Goal: Information Seeking & Learning: Find specific fact

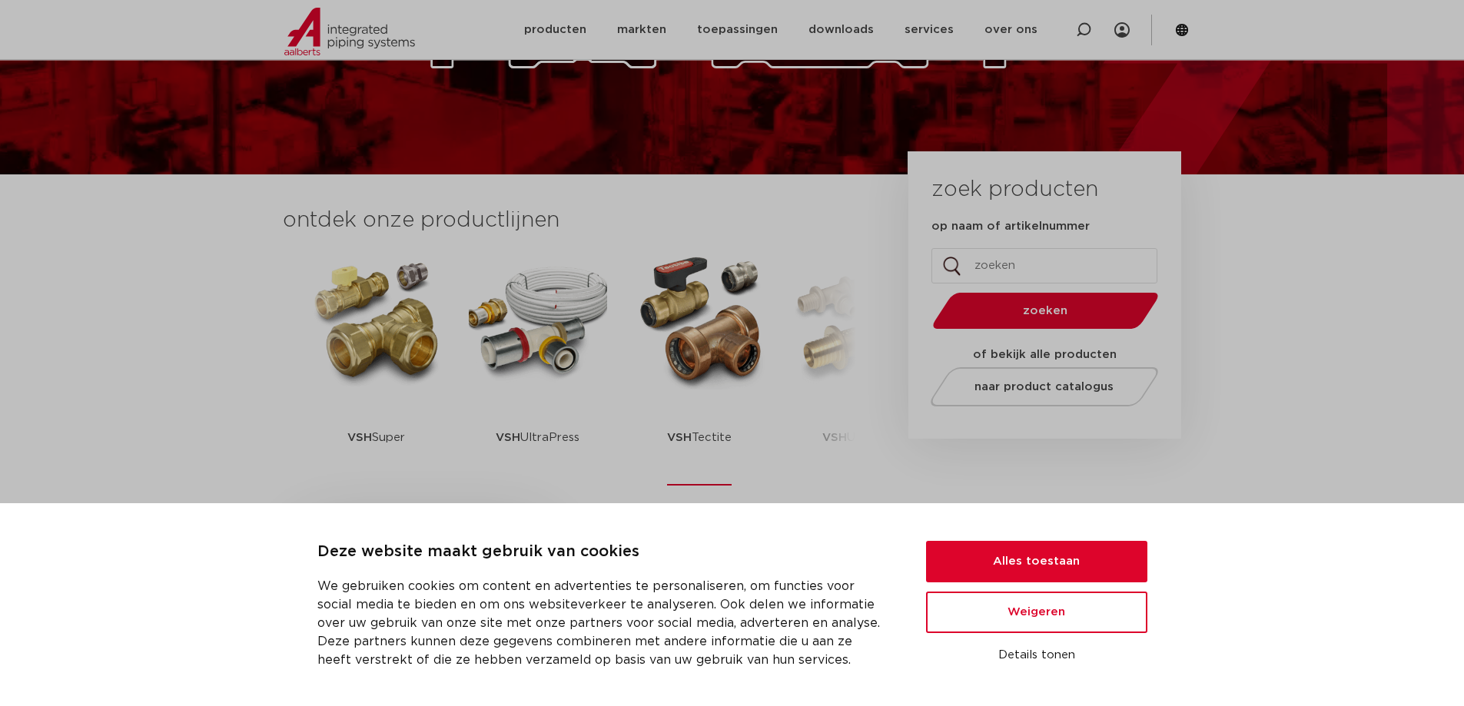
click at [707, 324] on img at bounding box center [699, 320] width 138 height 138
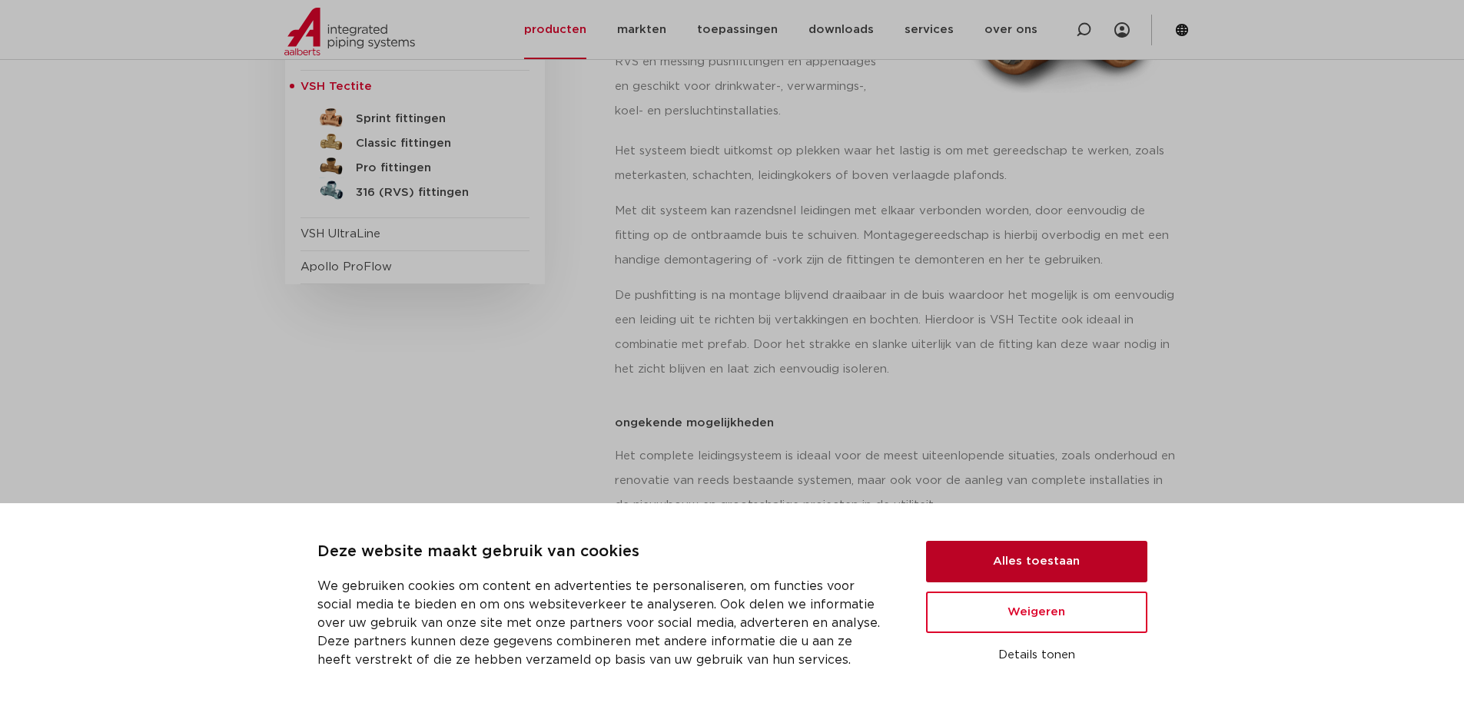
click at [1095, 554] on button "Alles toestaan" at bounding box center [1036, 562] width 221 height 42
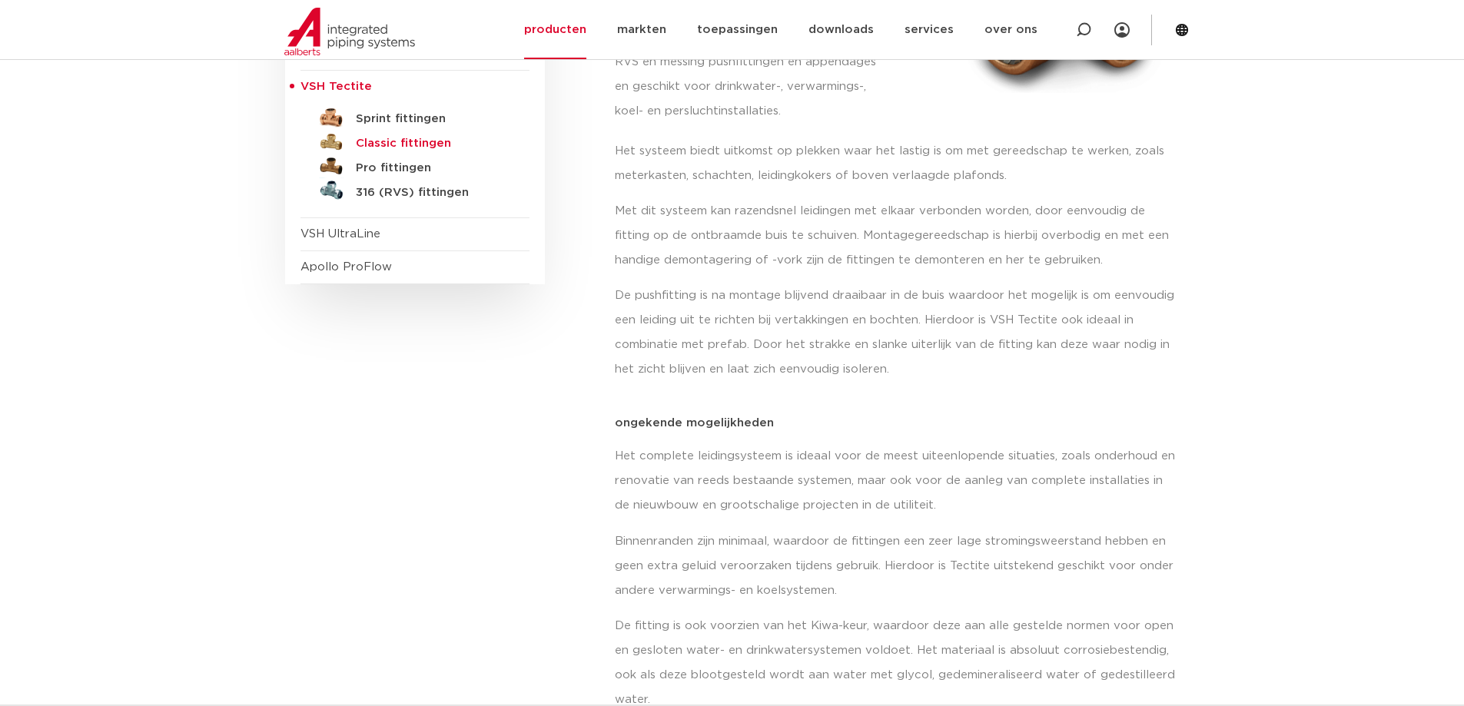
click at [387, 142] on h5 "Classic fittingen" at bounding box center [432, 144] width 152 height 14
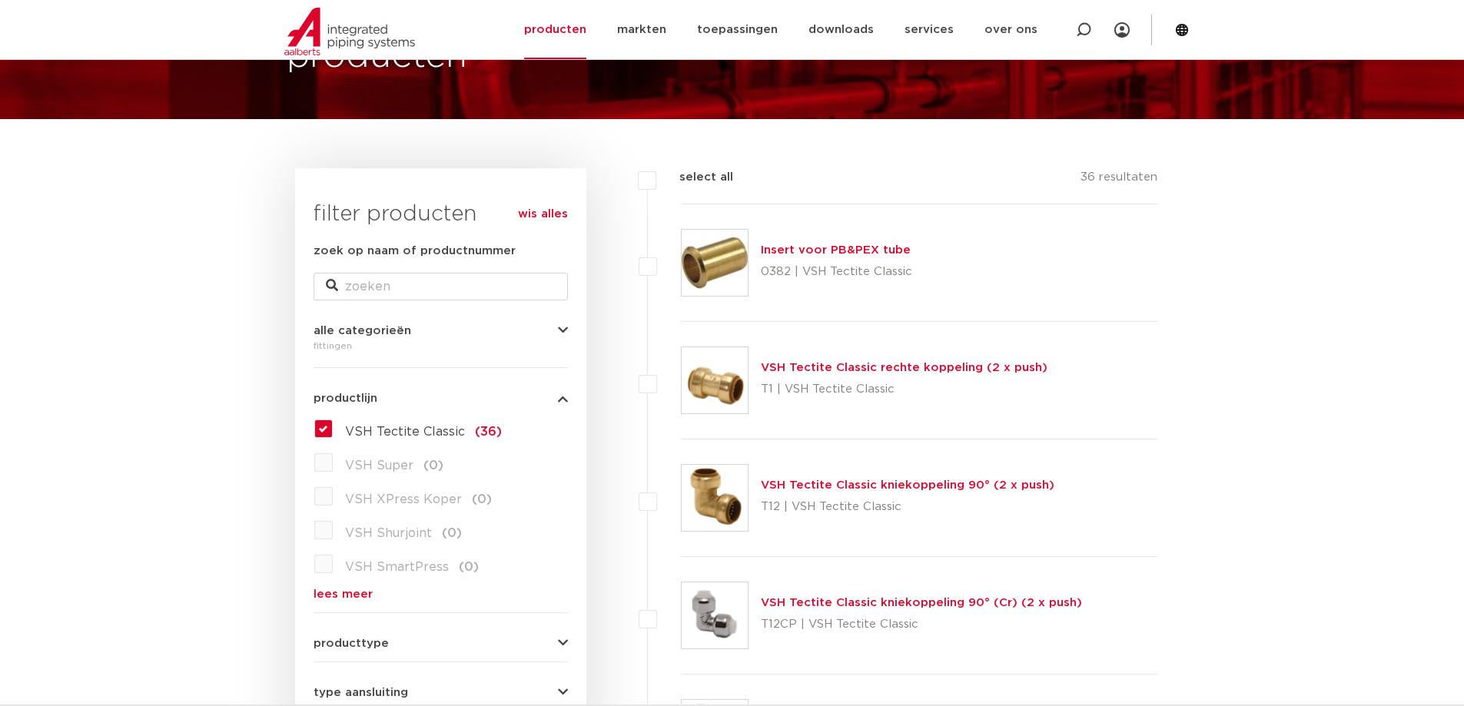
click at [333, 429] on label "VSH Tectite Classic (36)" at bounding box center [417, 429] width 169 height 25
click at [0, 0] on input "VSH Tectite Classic (36)" at bounding box center [0, 0] width 0 height 0
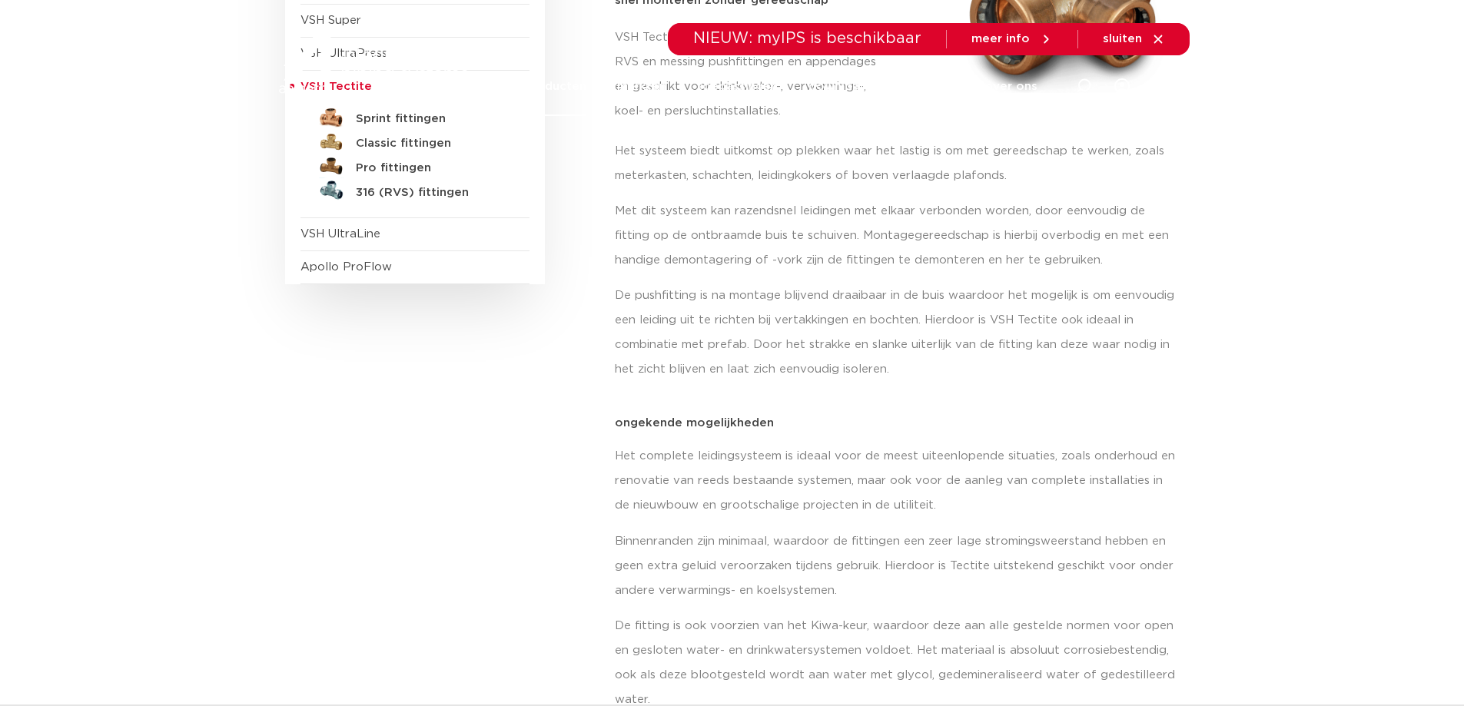
scroll to position [384, 0]
click at [395, 167] on h5 "Pro fittingen" at bounding box center [432, 168] width 152 height 14
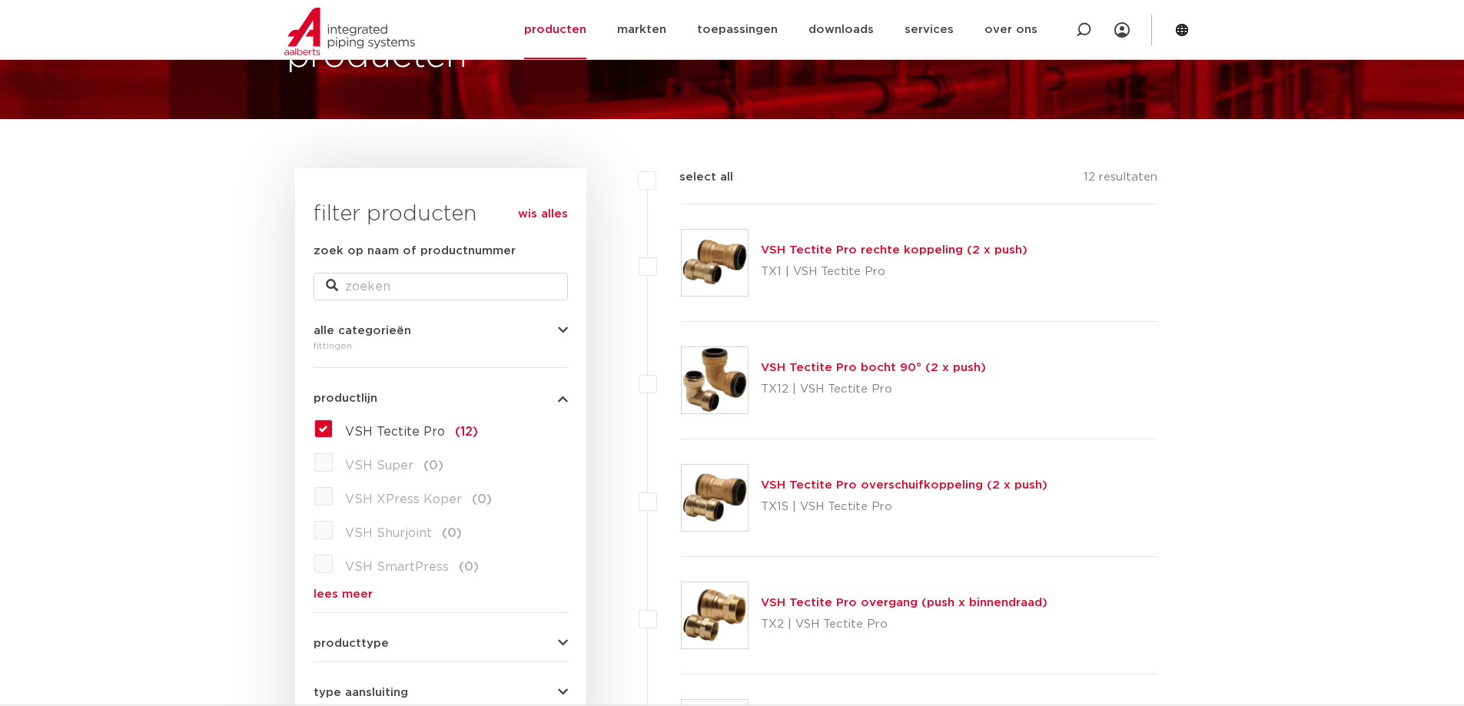
scroll to position [128, 0]
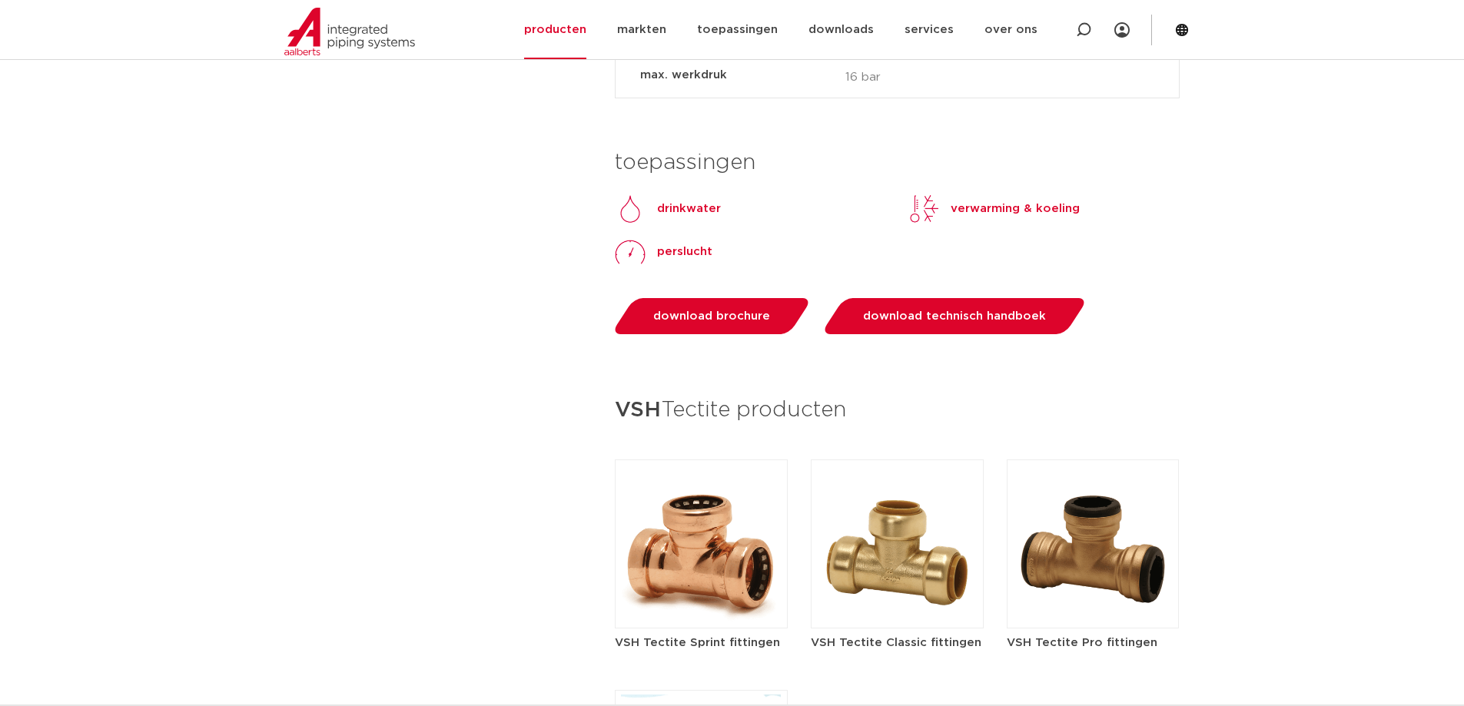
scroll to position [1537, 0]
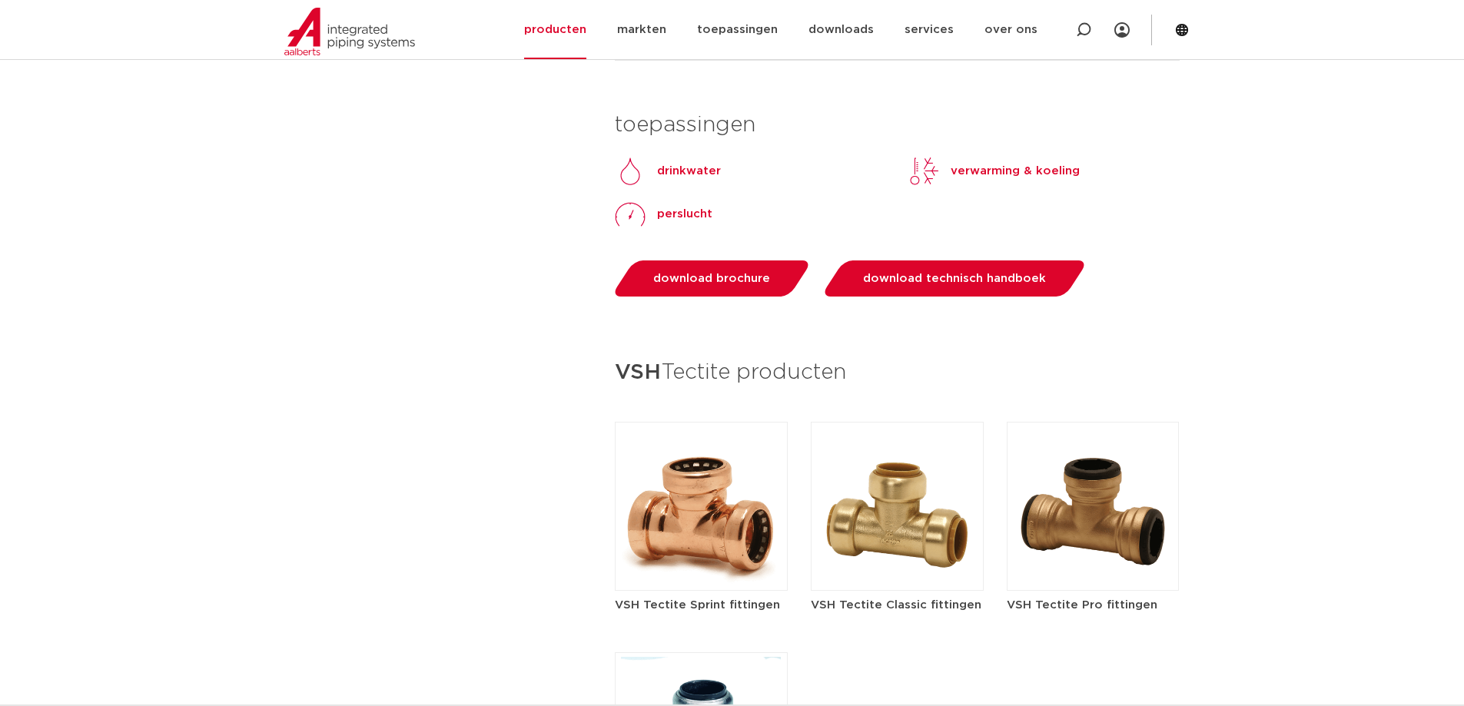
click at [712, 525] on img at bounding box center [701, 506] width 173 height 169
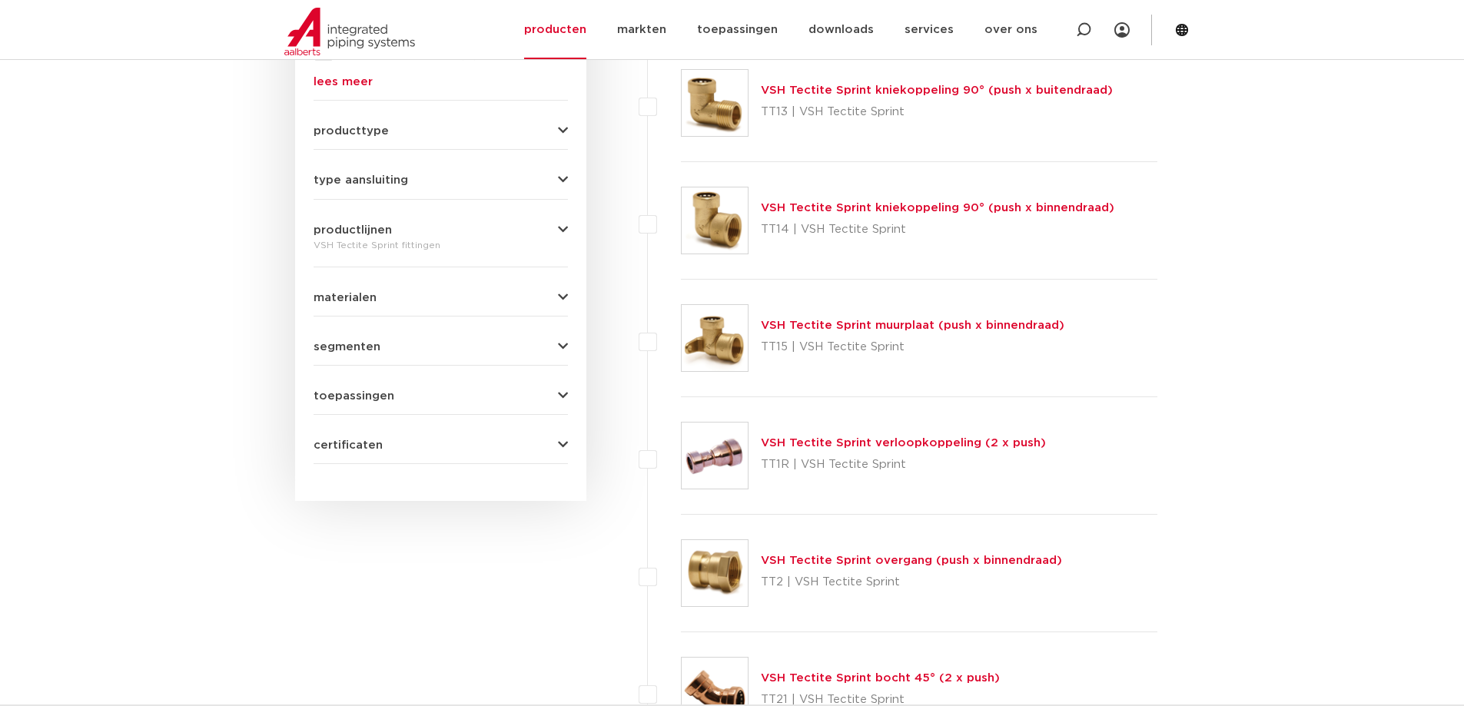
scroll to position [513, 0]
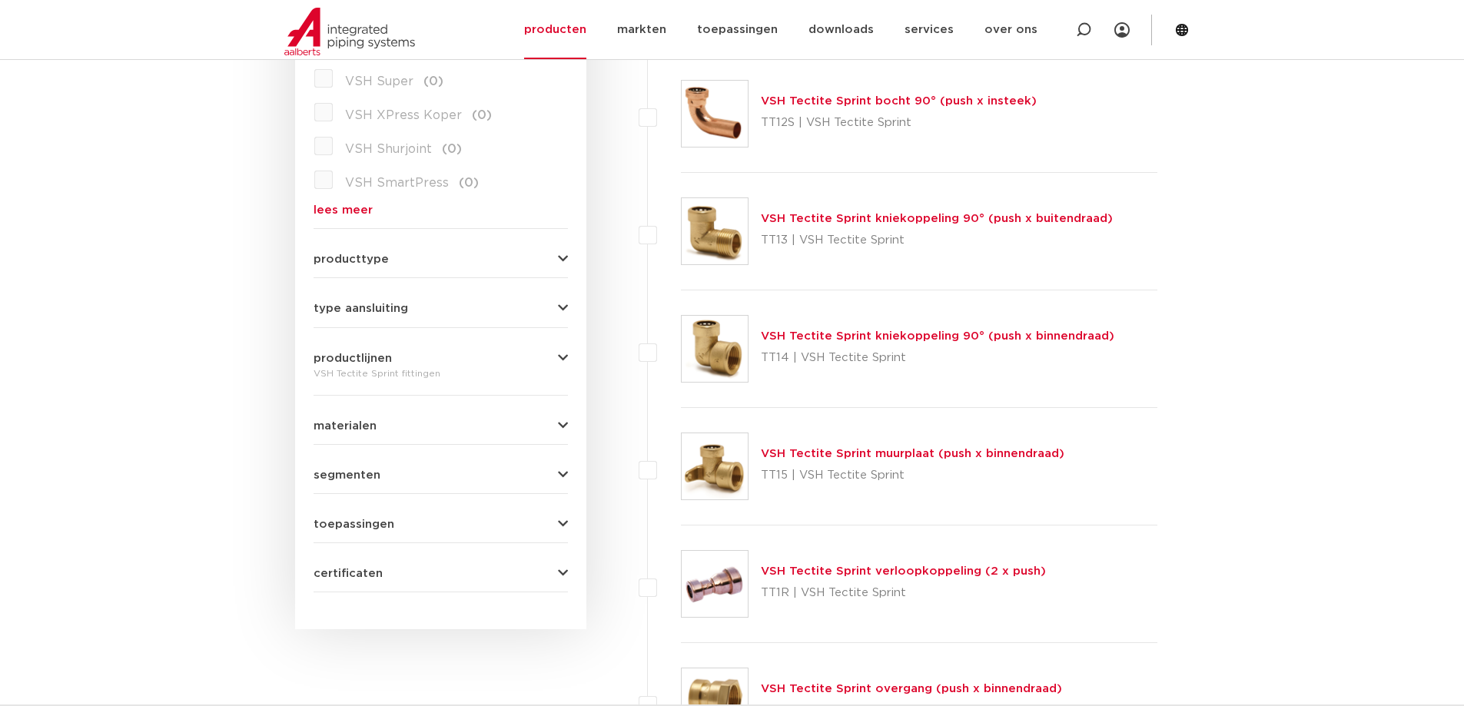
click at [480, 317] on form "zoek op naam of productnummer alle categorieën [GEOGRAPHIC_DATA] [GEOGRAPHIC_DA…" at bounding box center [441, 225] width 254 height 735
click at [583, 304] on div "wis alles filter producten zoek op naam of productnummer alle categorieën [GEOG…" at bounding box center [440, 207] width 291 height 846
click at [558, 303] on icon "button" at bounding box center [563, 309] width 10 height 12
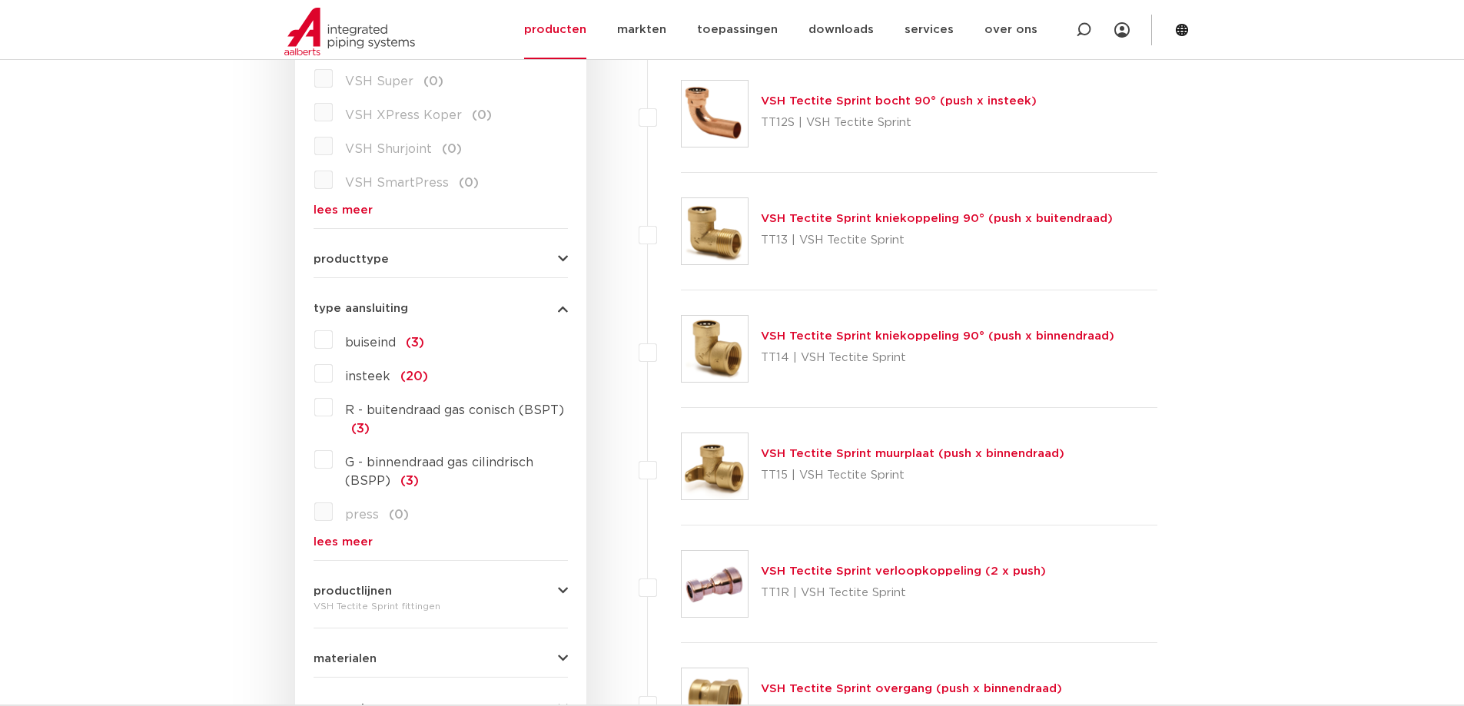
click at [545, 312] on button "type aansluiting" at bounding box center [441, 309] width 254 height 12
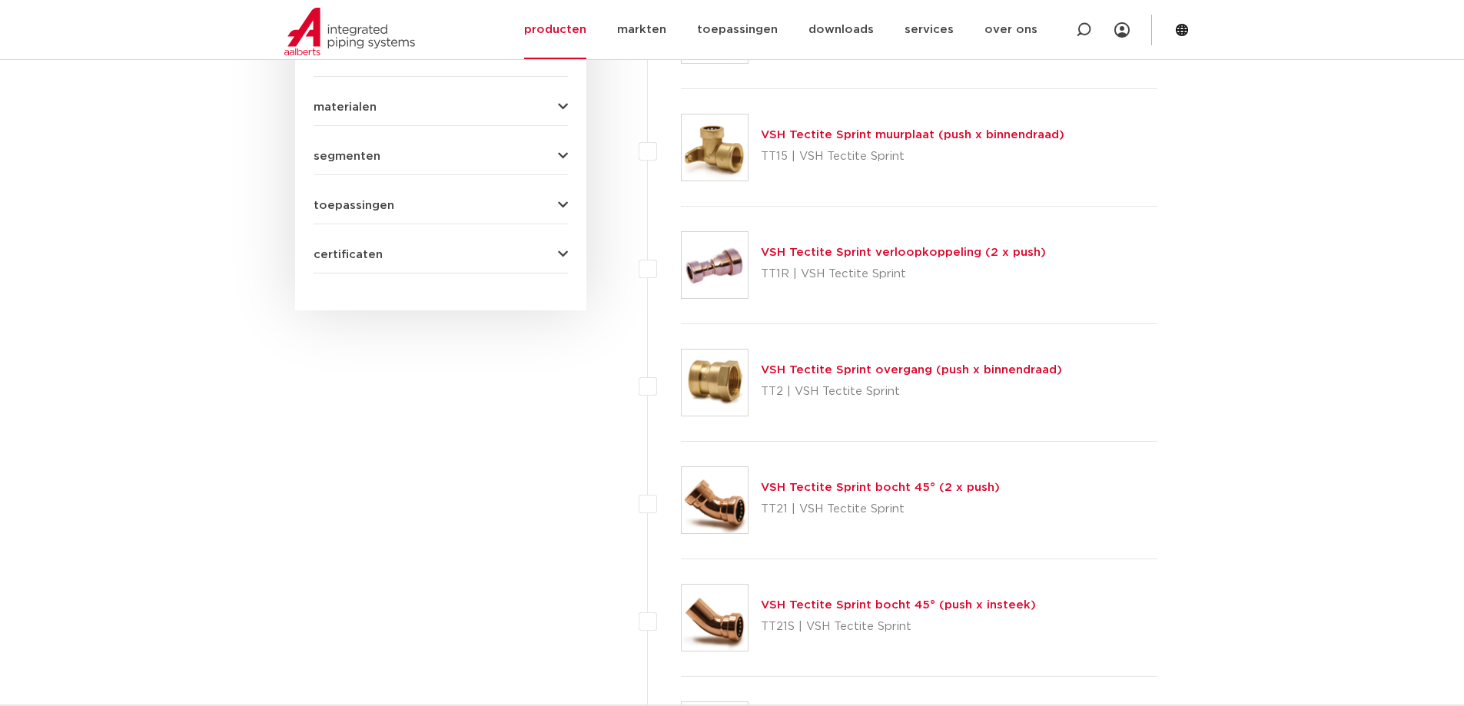
scroll to position [897, 0]
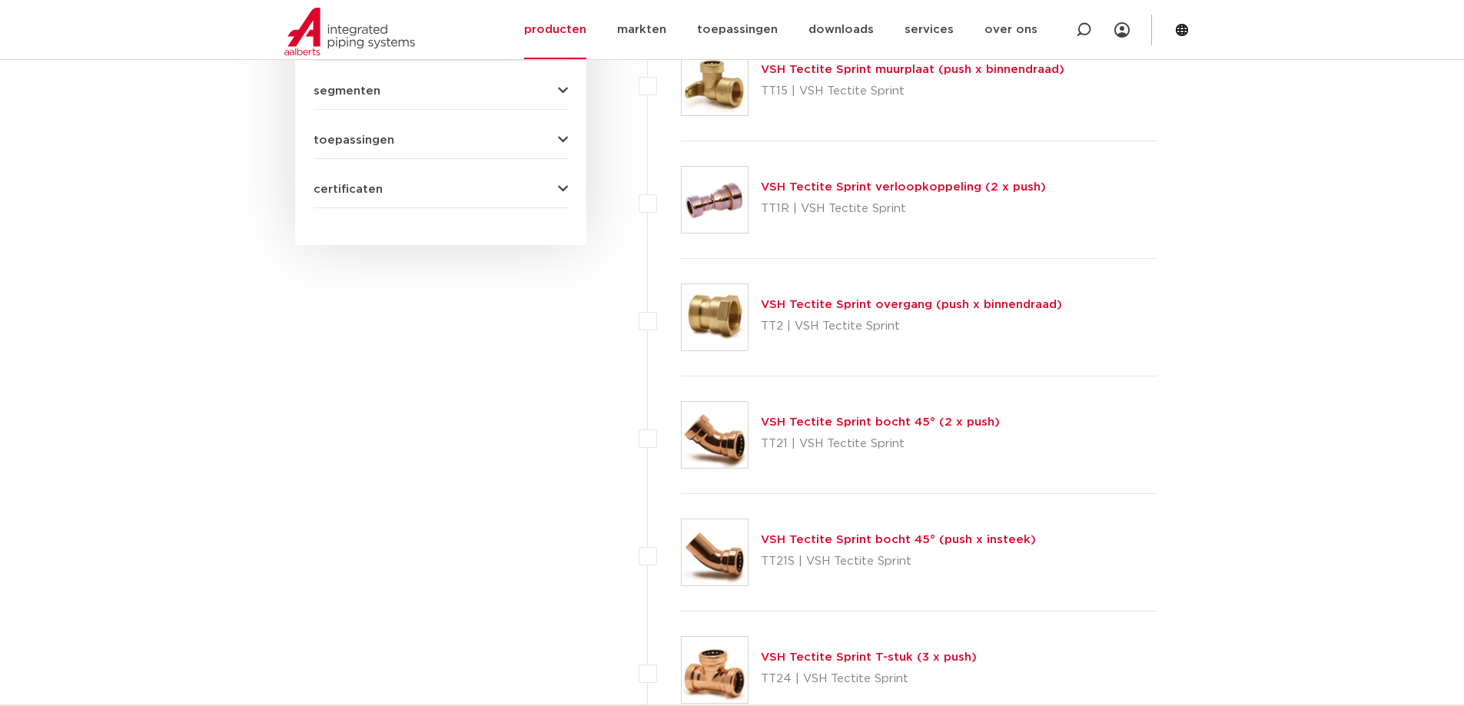
click at [932, 191] on link "VSH Tectite Sprint verloopkoppeling (2 x push)" at bounding box center [903, 187] width 285 height 12
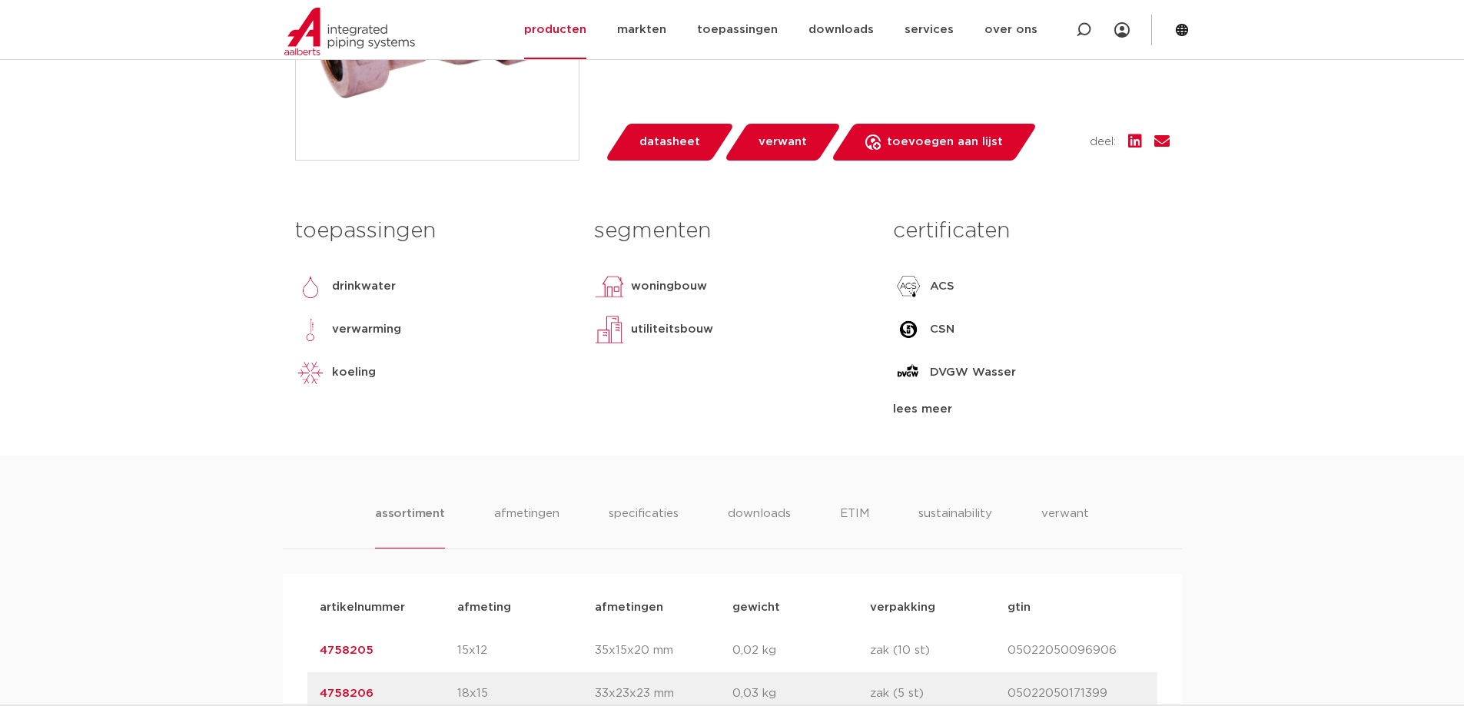
scroll to position [769, 0]
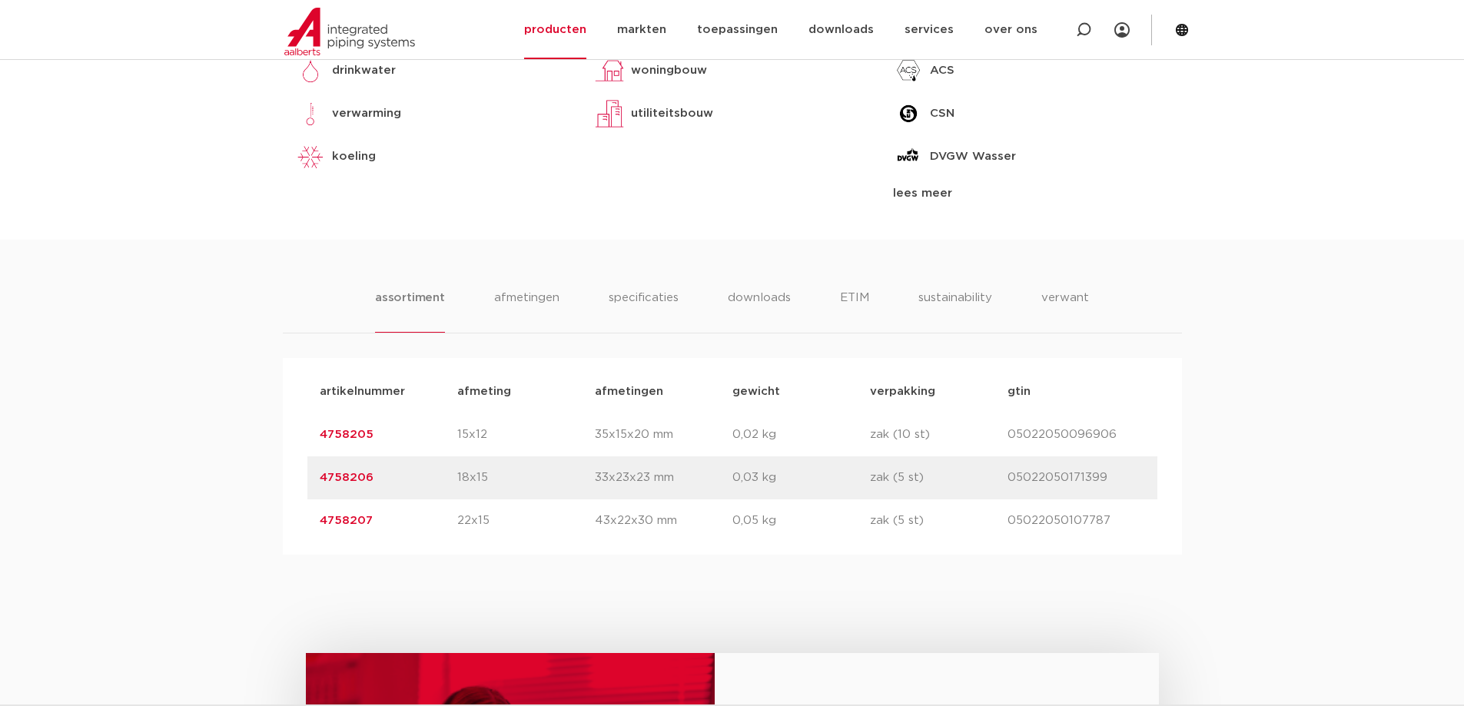
click at [355, 481] on link "4758206" at bounding box center [347, 478] width 54 height 12
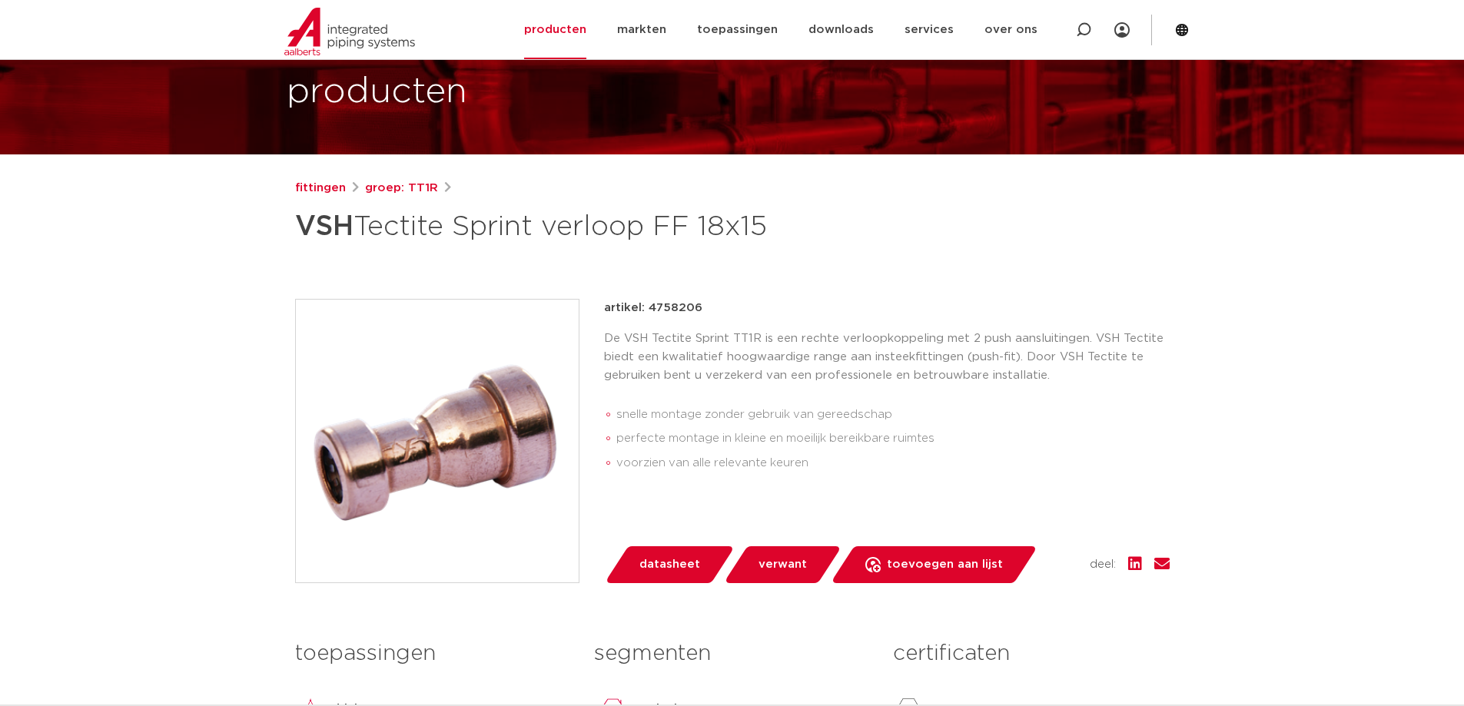
scroll to position [128, 0]
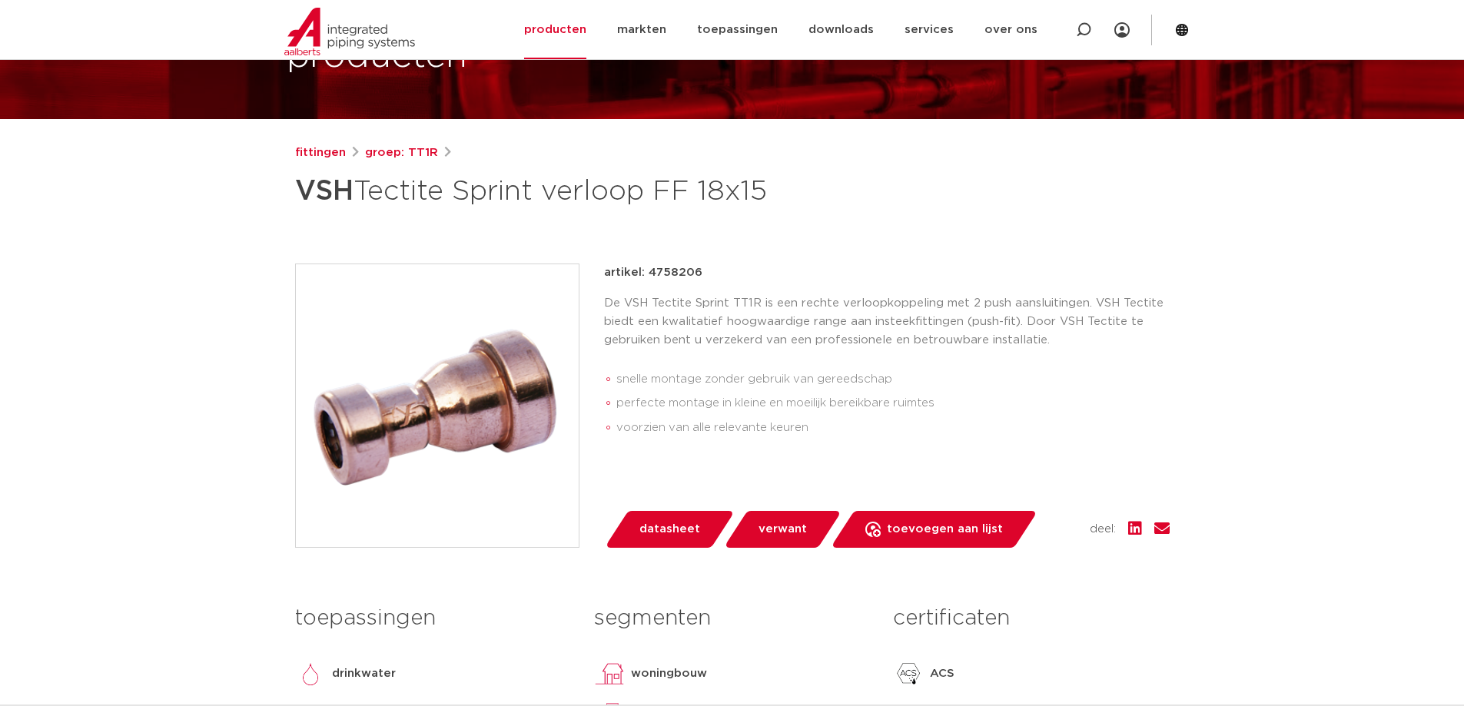
drag, startPoint x: 701, startPoint y: 276, endPoint x: 649, endPoint y: 274, distance: 52.3
click at [649, 274] on div "artikel: 4758206" at bounding box center [887, 273] width 566 height 18
copy p "4758206"
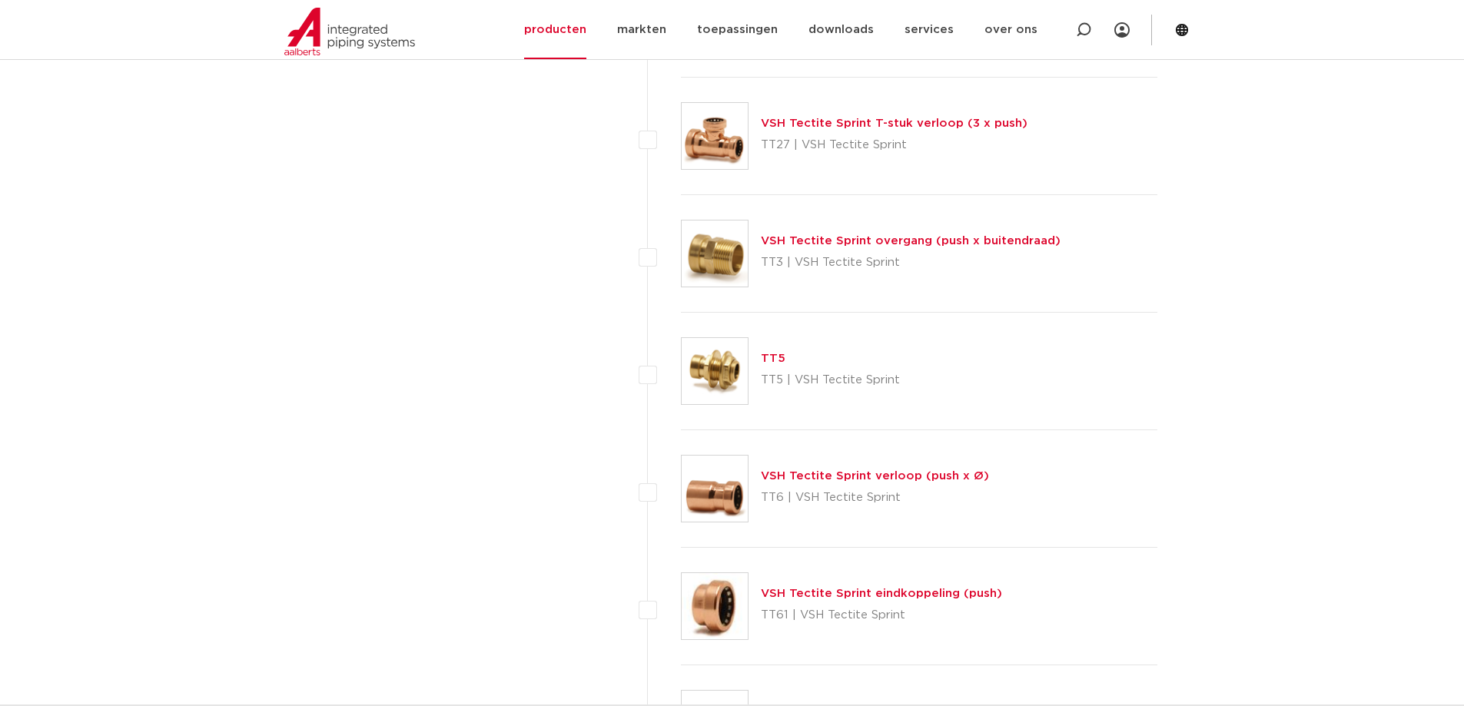
scroll to position [1794, 0]
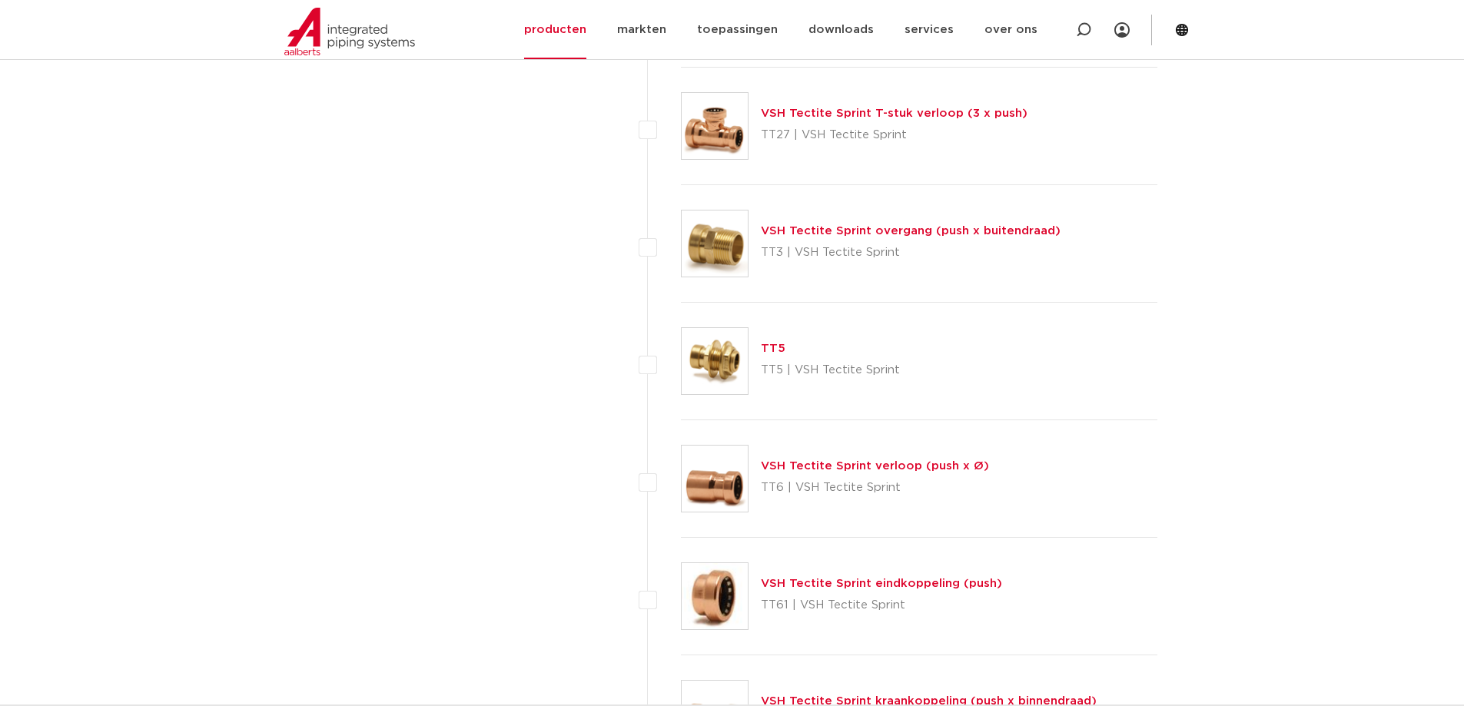
click at [925, 472] on link "VSH Tectite Sprint verloop (push x Ø)" at bounding box center [875, 466] width 228 height 12
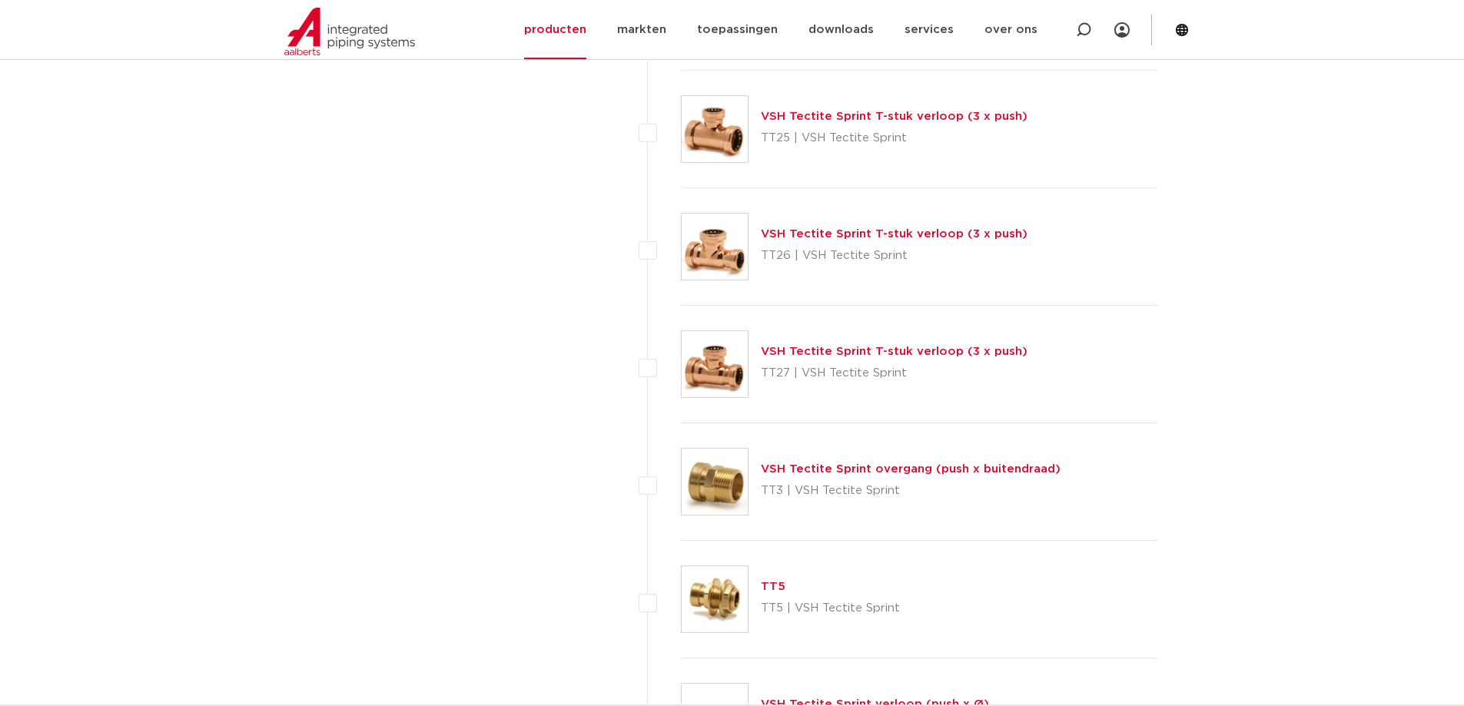
scroll to position [1666, 0]
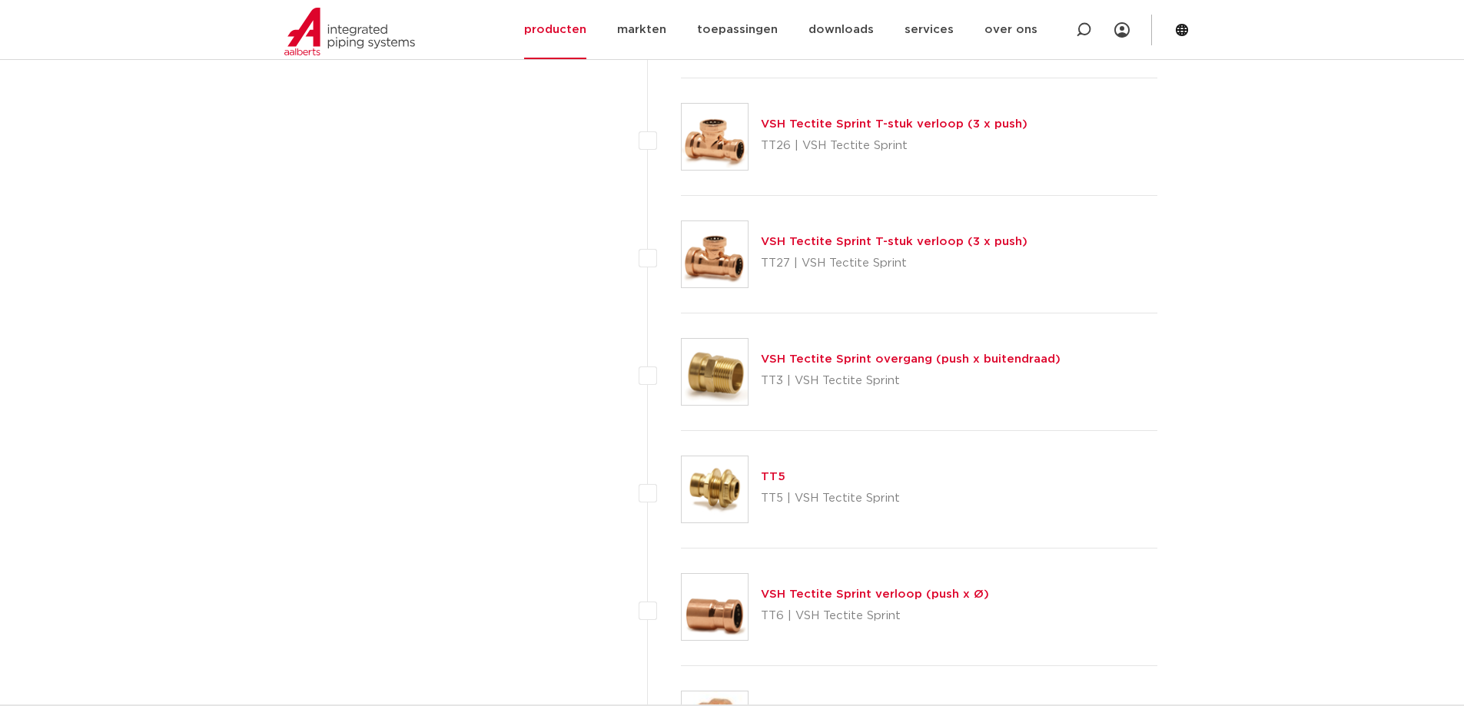
click at [879, 590] on link "VSH Tectite Sprint verloop (push x Ø)" at bounding box center [875, 595] width 228 height 12
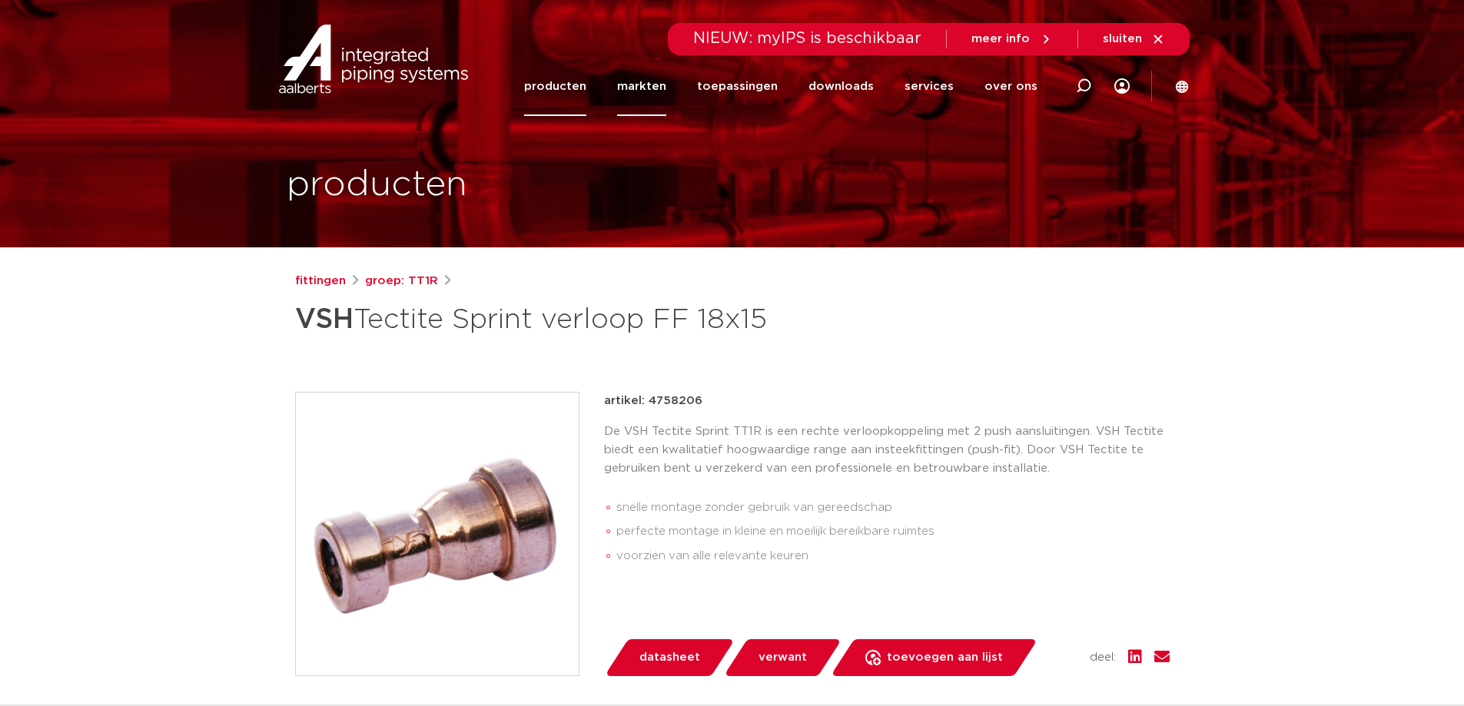
click at [632, 78] on link "markten" at bounding box center [641, 86] width 49 height 59
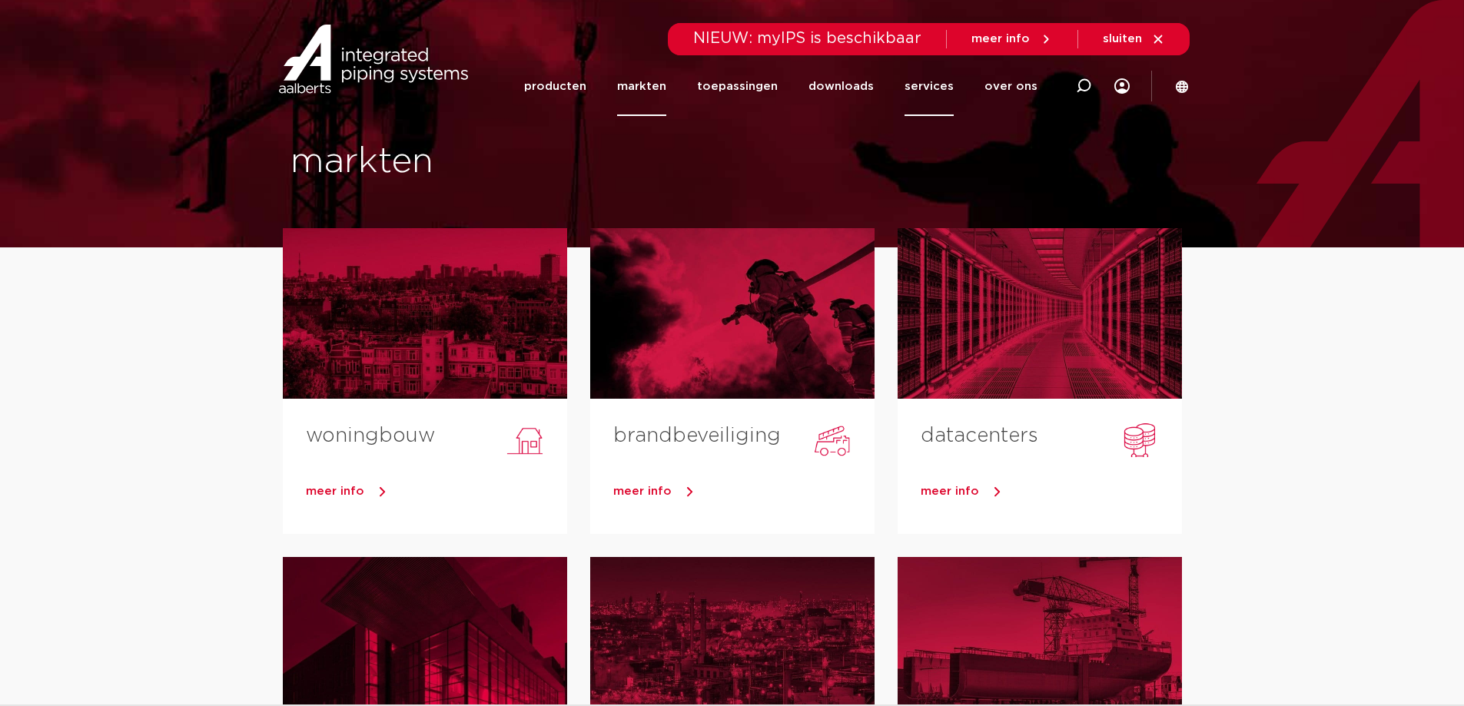
click at [952, 90] on link "services" at bounding box center [929, 86] width 49 height 59
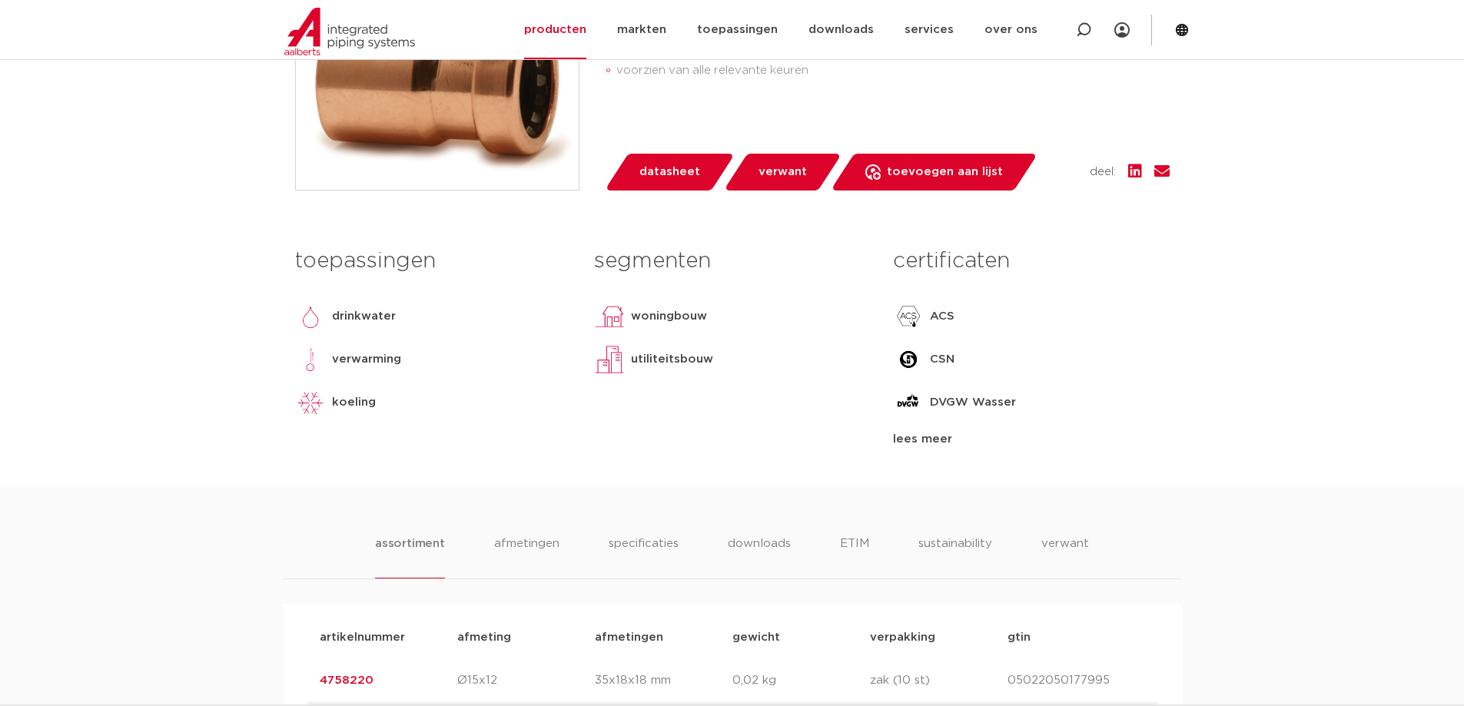
scroll to position [769, 0]
